Goal: Information Seeking & Learning: Check status

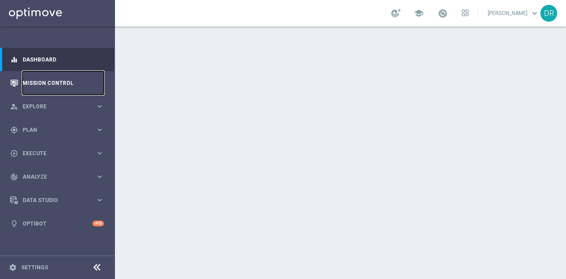
click at [52, 84] on link "Mission Control" at bounding box center [63, 82] width 81 height 23
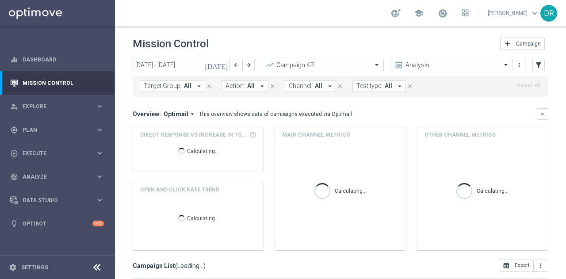
click at [95, 270] on icon at bounding box center [96, 267] width 11 height 11
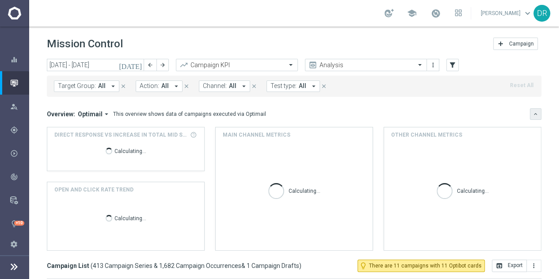
click at [536, 112] on icon "keyboard_arrow_down" at bounding box center [535, 114] width 6 height 6
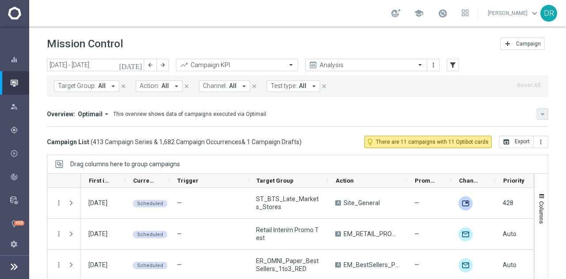
click at [539, 112] on icon "keyboard_arrow_down" at bounding box center [542, 114] width 6 height 6
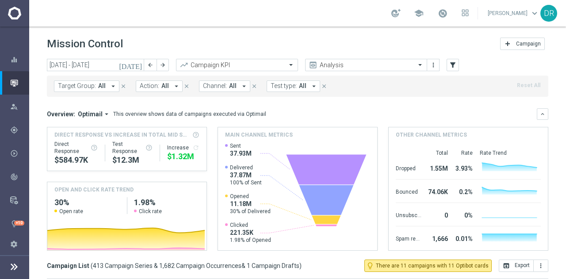
click at [96, 111] on span "Optimail" at bounding box center [90, 114] width 25 height 8
click at [85, 126] on div "Analysis" at bounding box center [81, 128] width 21 height 8
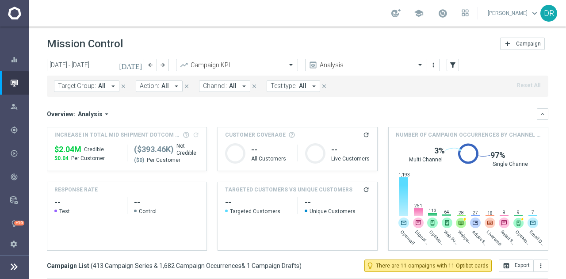
click at [241, 84] on icon "arrow_drop_down" at bounding box center [244, 86] width 8 height 8
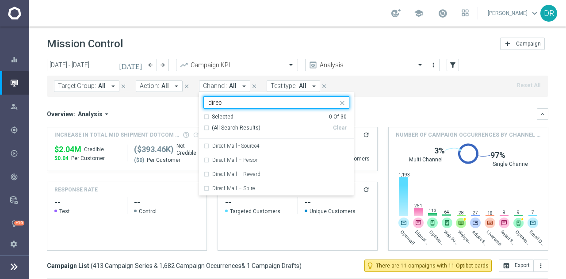
click at [203, 125] on div "(All Search Results)" at bounding box center [267, 128] width 129 height 8
type input "direc"
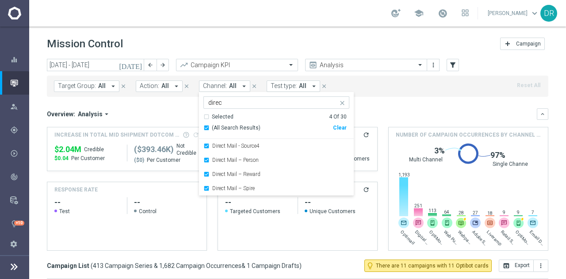
click at [401, 110] on div "Overview: Analysis arrow_drop_down" at bounding box center [292, 114] width 490 height 8
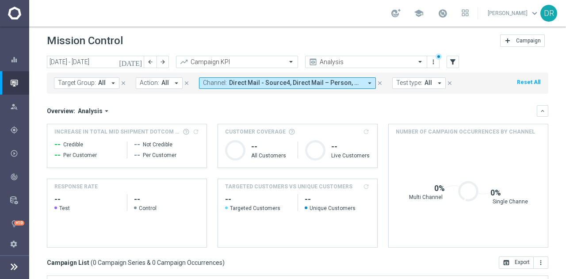
scroll to position [26, 0]
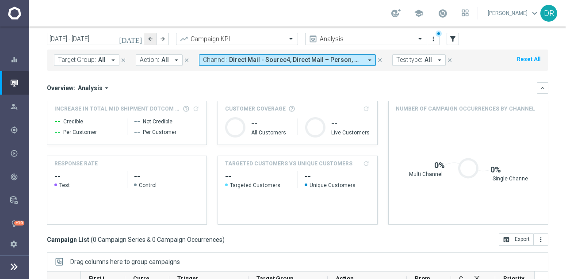
click at [150, 39] on icon "arrow_back" at bounding box center [150, 39] width 6 height 6
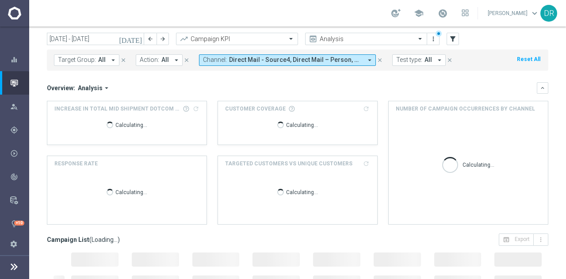
click at [142, 39] on icon "[DATE]" at bounding box center [131, 39] width 24 height 8
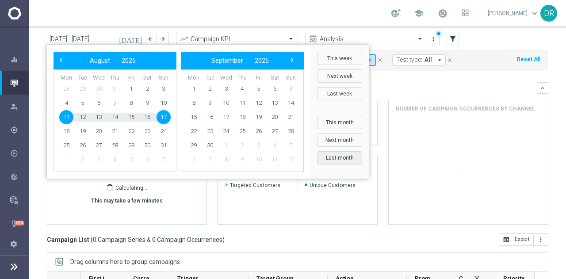
click at [334, 158] on button "Last month" at bounding box center [339, 157] width 45 height 13
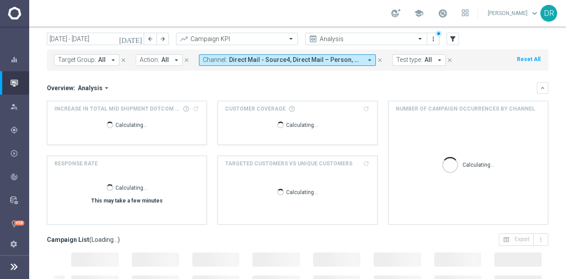
type input "[DATE] - [DATE]"
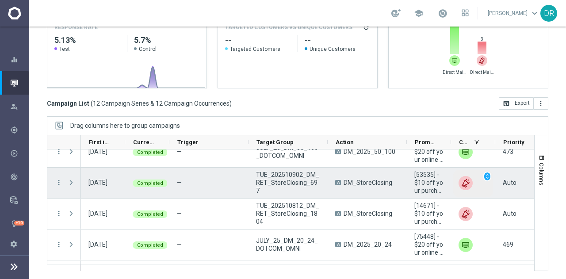
scroll to position [12, 0]
drag, startPoint x: 466, startPoint y: 184, endPoint x: 334, endPoint y: 95, distance: 159.4
click at [334, 95] on mini-dashboard "Overview: Analysis arrow_drop_down keyboard_arrow_down Increase In Total Mid Sh…" at bounding box center [297, 16] width 501 height 163
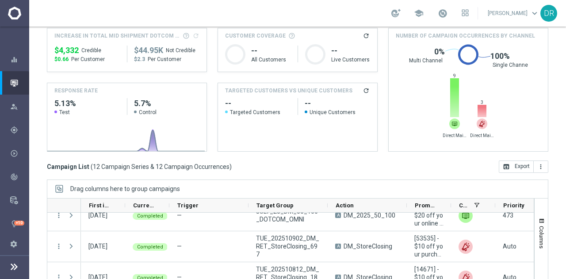
scroll to position [97, 0]
